Goal: Go to known website: Access a specific website the user already knows

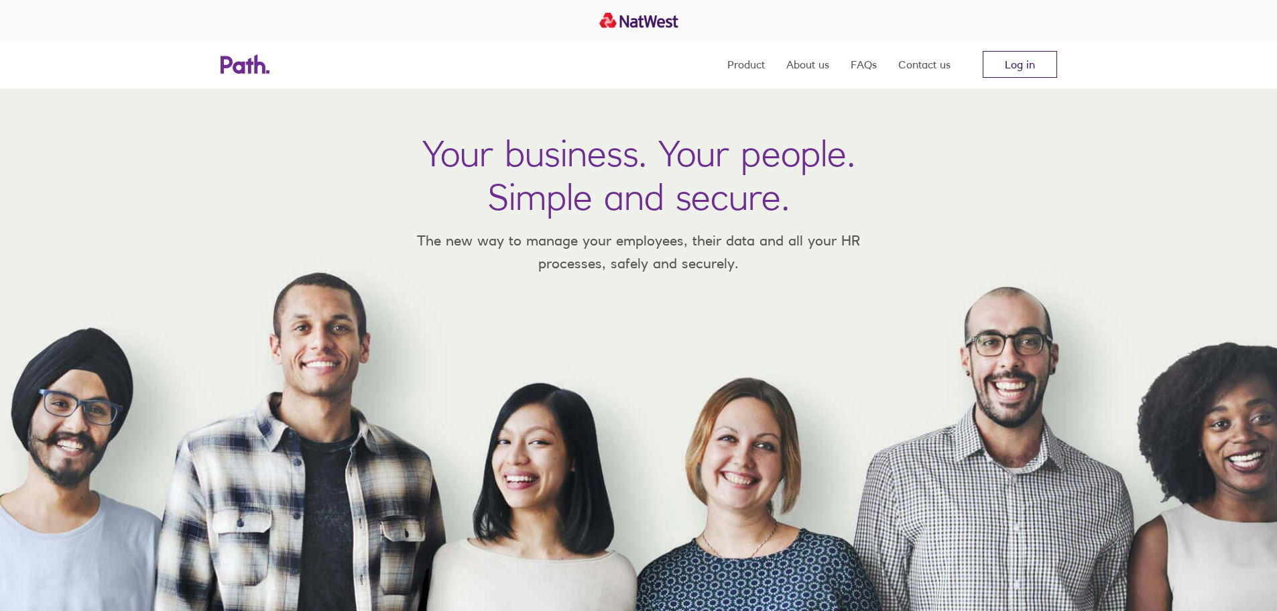
click at [1017, 64] on link "Log in" at bounding box center [1020, 64] width 74 height 27
